Goal: Transaction & Acquisition: Register for event/course

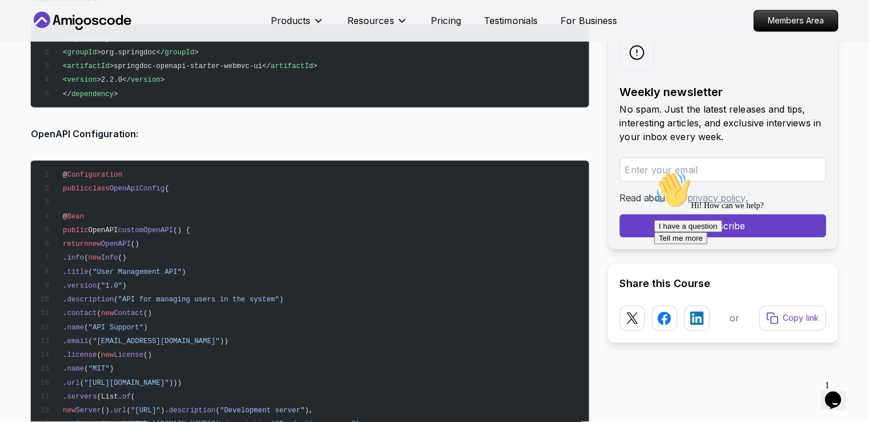
scroll to position [12207, 0]
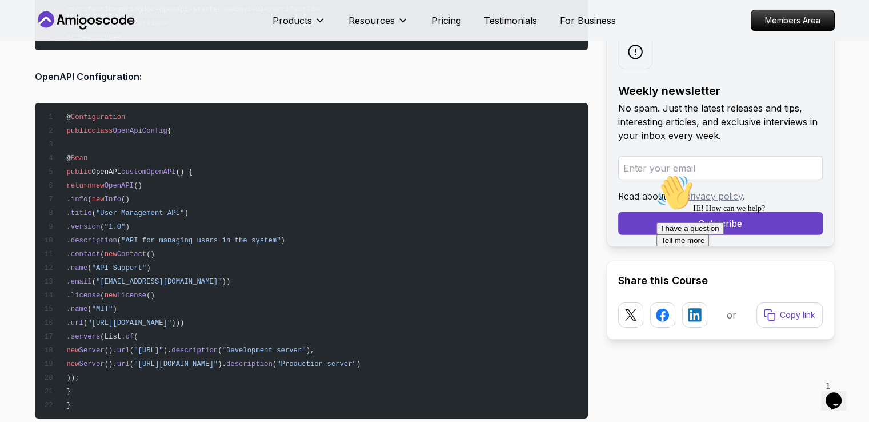
drag, startPoint x: 99, startPoint y: 20, endPoint x: 114, endPoint y: 26, distance: 15.9
click at [114, 26] on icon at bounding box center [86, 20] width 103 height 18
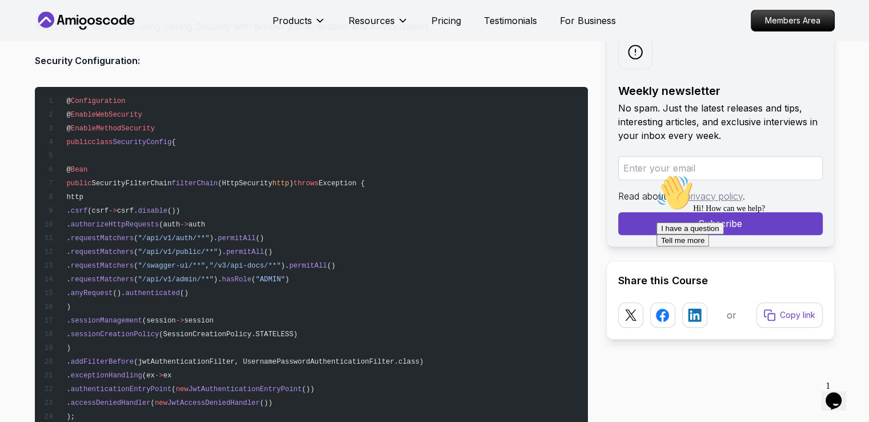
scroll to position [9507, 0]
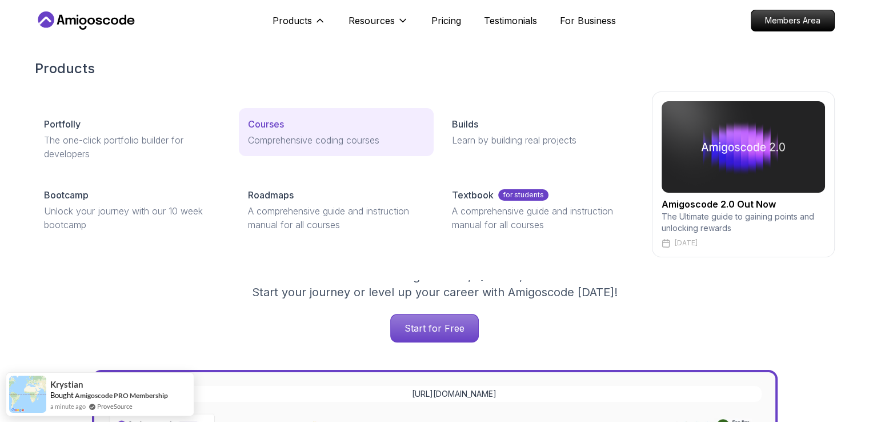
click at [277, 123] on p "Courses" at bounding box center [266, 124] width 36 height 14
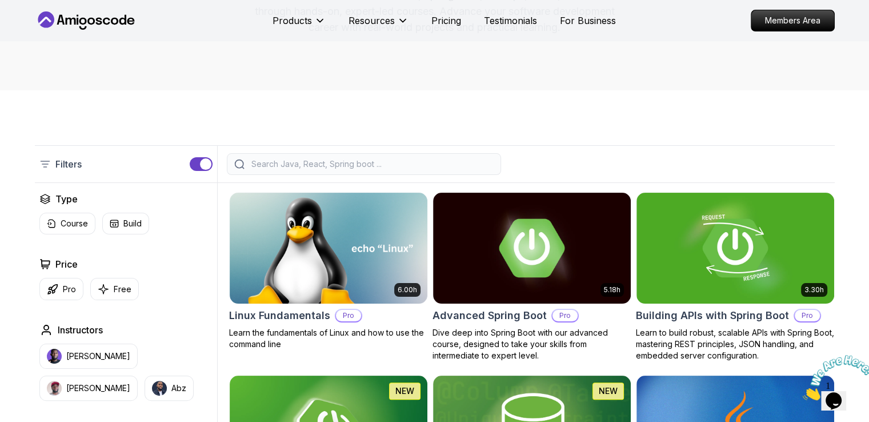
scroll to position [147, 0]
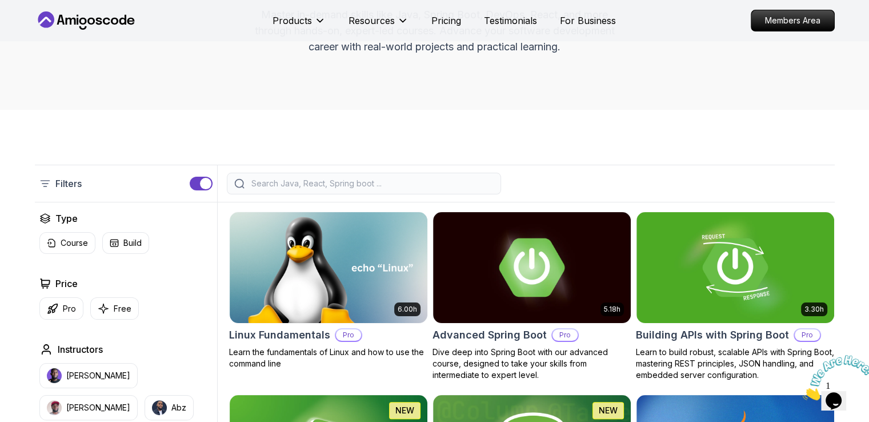
click at [393, 173] on div at bounding box center [364, 184] width 274 height 22
click at [381, 170] on div "Filters" at bounding box center [435, 184] width 800 height 38
click at [326, 188] on input "search" at bounding box center [371, 183] width 245 height 11
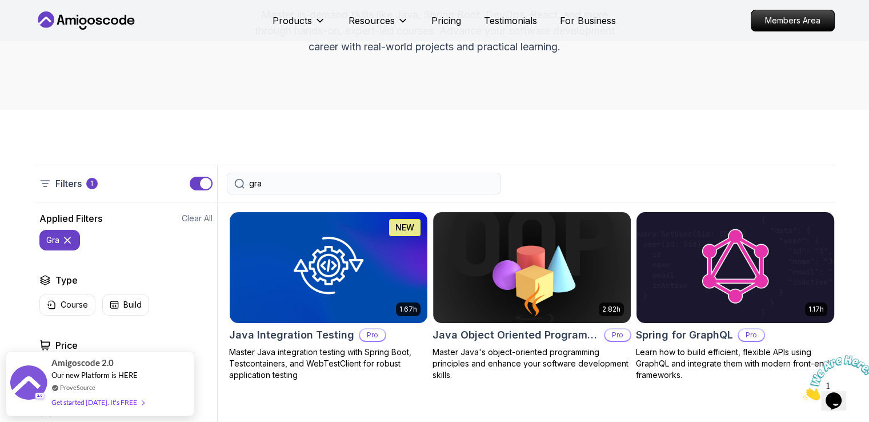
type input "gra"
click at [699, 269] on img at bounding box center [735, 267] width 207 height 116
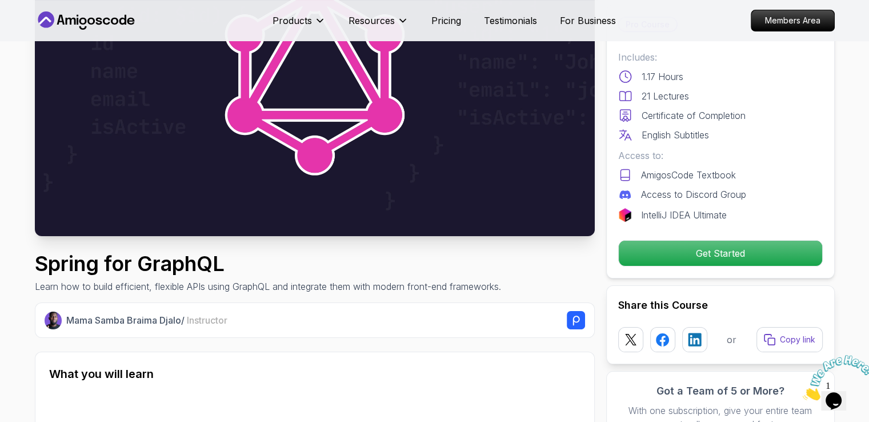
click at [699, 222] on div "Includes: 1.17 Hours 21 Lectures Certificate of Completion English Subtitles Ac…" at bounding box center [720, 135] width 205 height 171
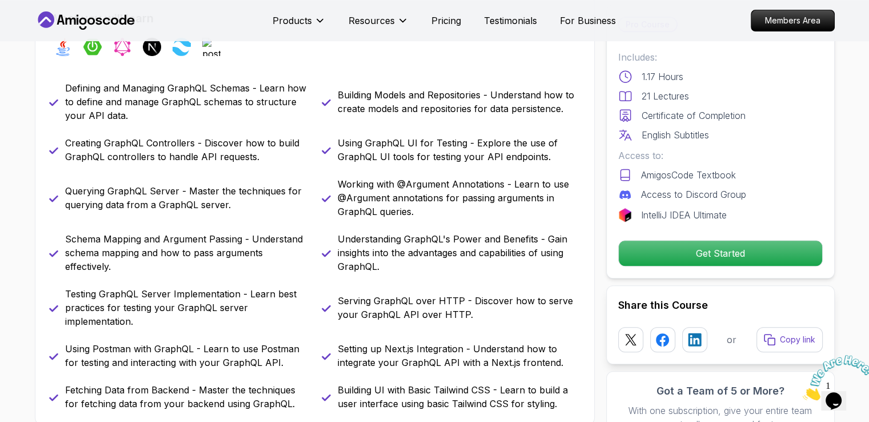
scroll to position [498, 0]
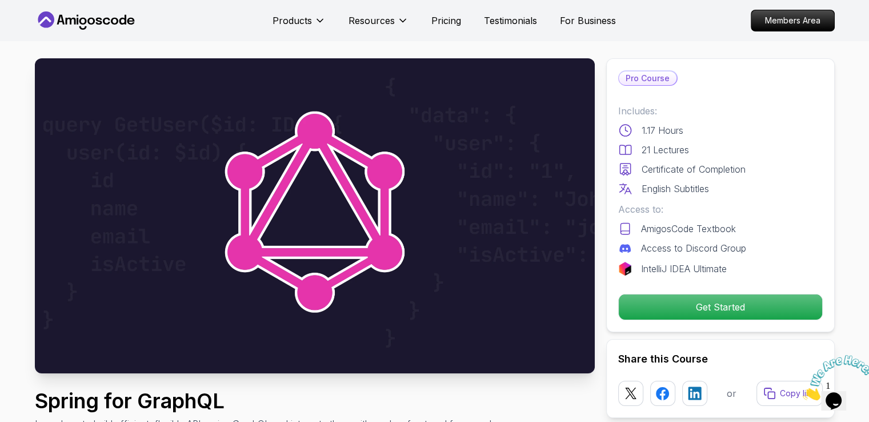
scroll to position [0, 0]
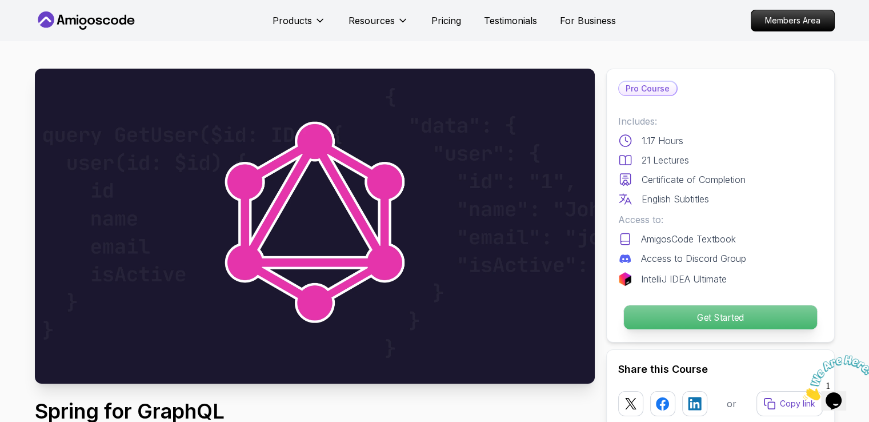
click at [724, 306] on p "Get Started" at bounding box center [720, 317] width 193 height 24
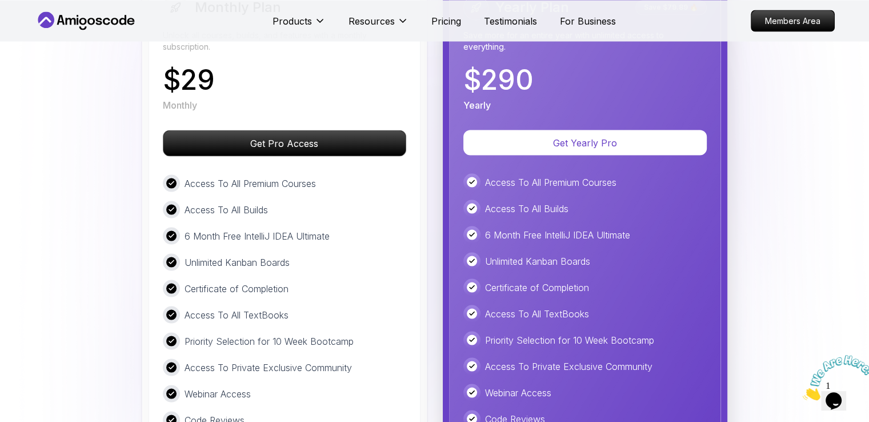
scroll to position [2149, 0]
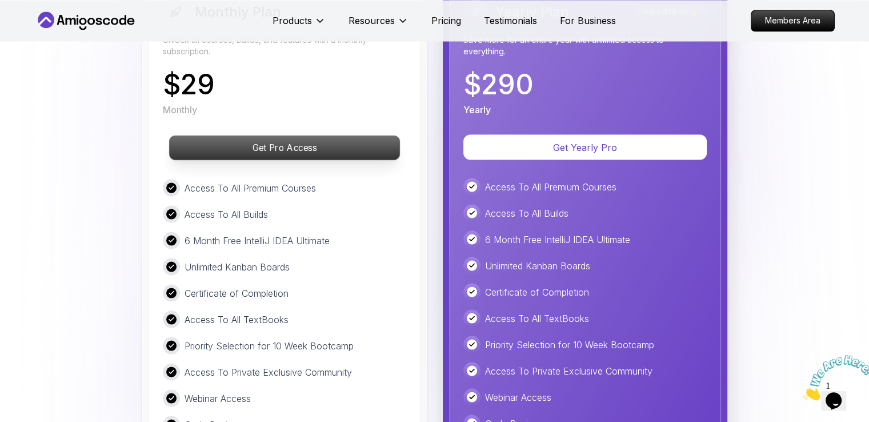
click at [305, 135] on p "Get Pro Access" at bounding box center [284, 147] width 230 height 24
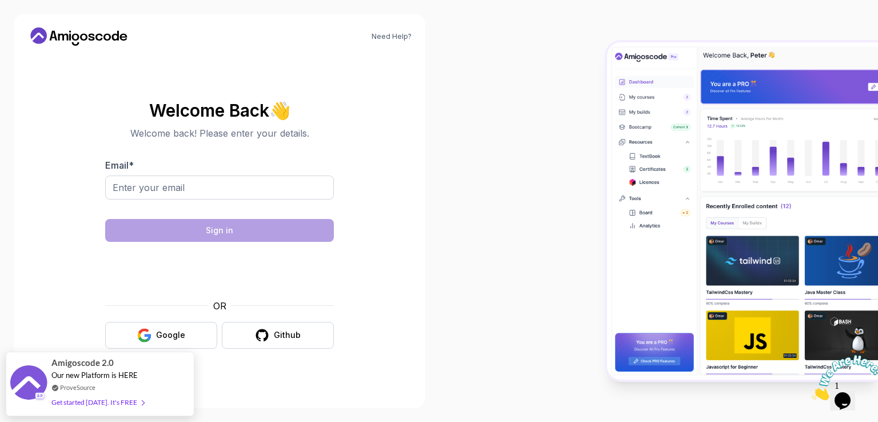
click at [194, 126] on p "Welcome back! Please enter your details." at bounding box center [219, 133] width 229 height 14
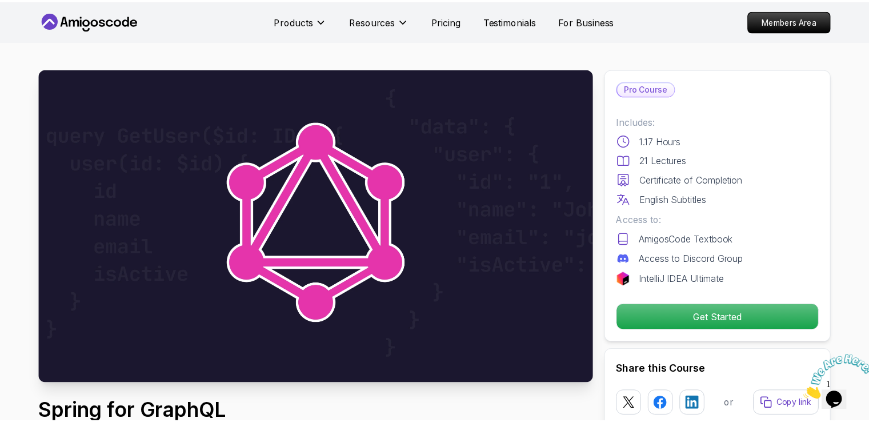
scroll to position [3, 0]
